Goal: Task Accomplishment & Management: Use online tool/utility

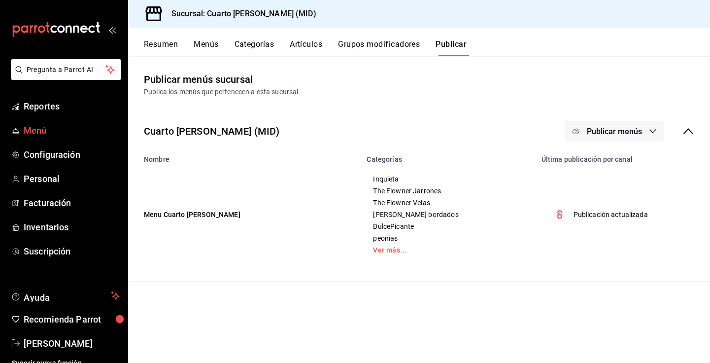
click at [33, 133] on span "Menú" at bounding box center [72, 130] width 96 height 13
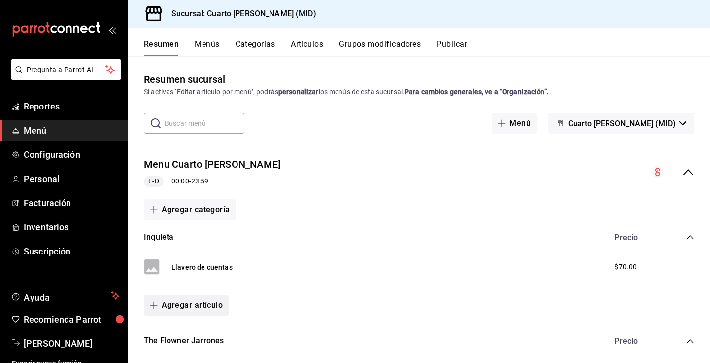
click at [189, 303] on button "Agregar artículo" at bounding box center [186, 305] width 85 height 21
click at [209, 338] on li "Artículo nuevo" at bounding box center [182, 339] width 77 height 24
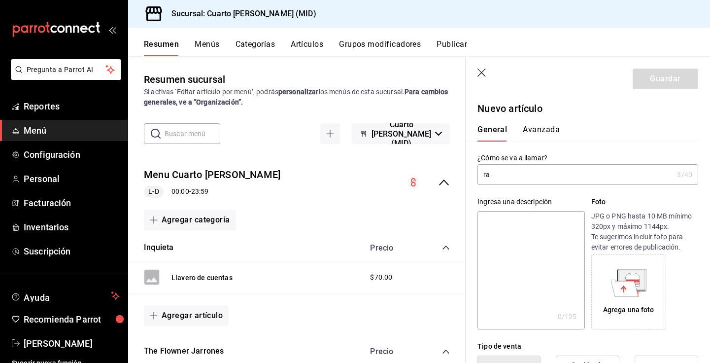
type input "r"
type input "Ramo 3000"
click at [485, 73] on icon "button" at bounding box center [483, 74] width 10 height 10
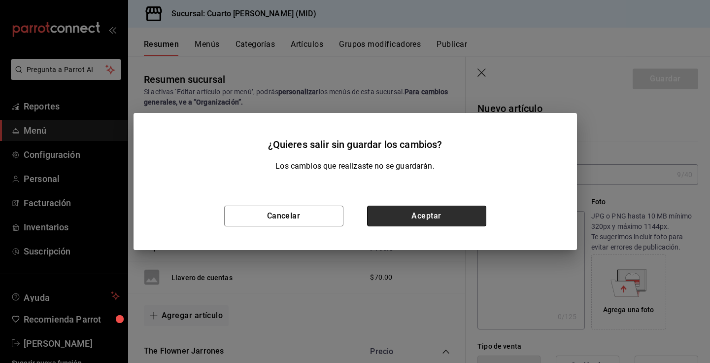
click at [418, 214] on button "Aceptar" at bounding box center [426, 216] width 119 height 21
